Goal: Transaction & Acquisition: Subscribe to service/newsletter

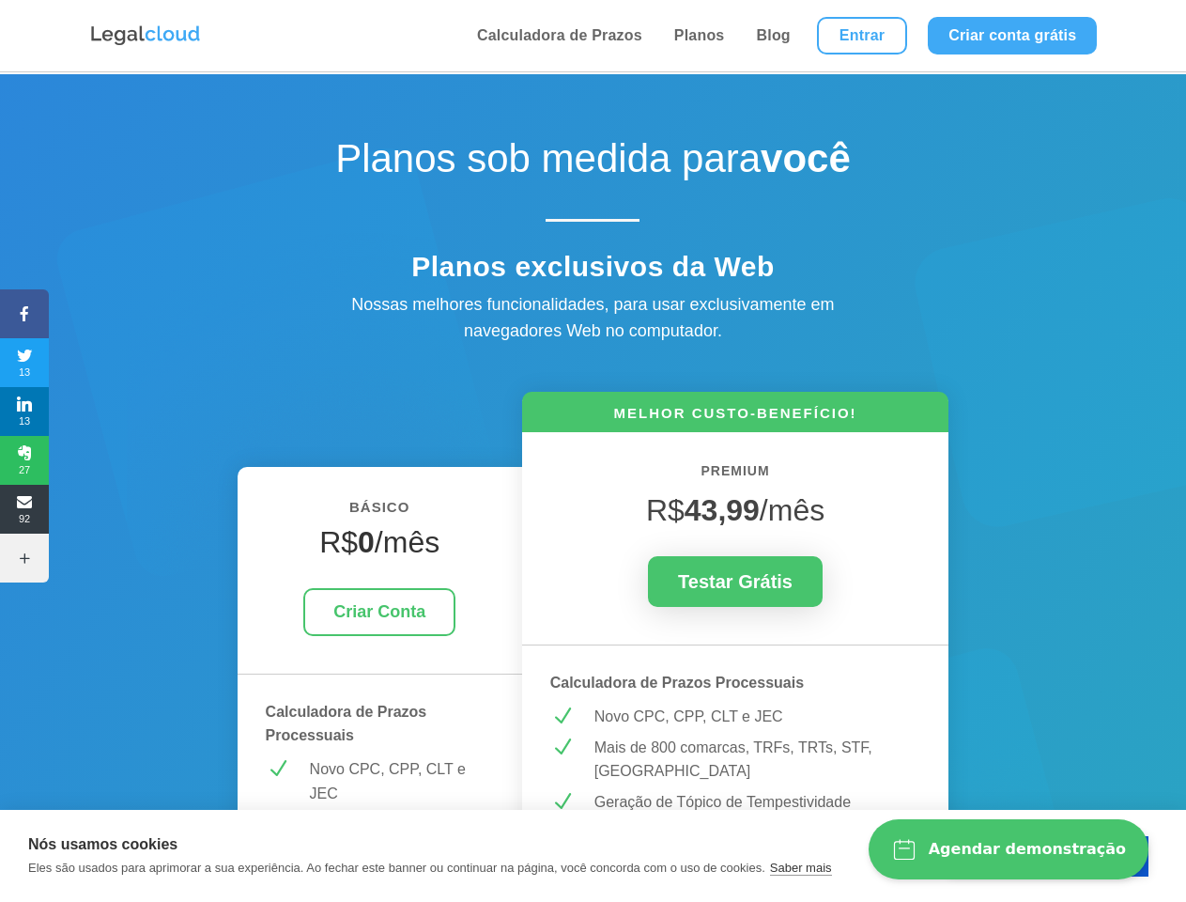
click at [24, 314] on icon at bounding box center [24, 313] width 49 height 15
click at [24, 363] on span "13" at bounding box center [24, 362] width 49 height 30
click at [24, 411] on span "13" at bounding box center [24, 411] width 49 height 30
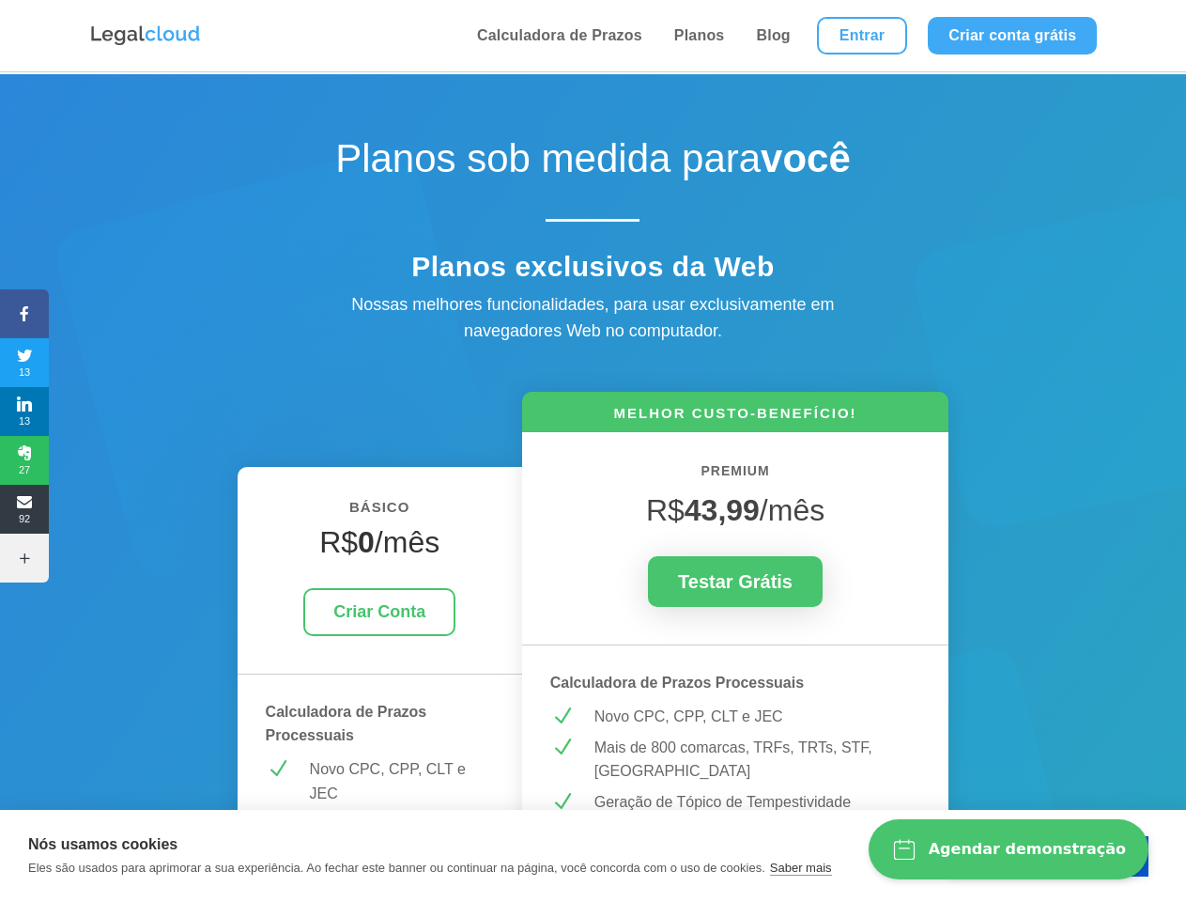
click at [24, 460] on span "27" at bounding box center [24, 460] width 49 height 30
click at [24, 509] on span "92" at bounding box center [24, 509] width 49 height 30
click at [24, 558] on icon at bounding box center [24, 557] width 49 height 15
